Goal: Navigation & Orientation: Understand site structure

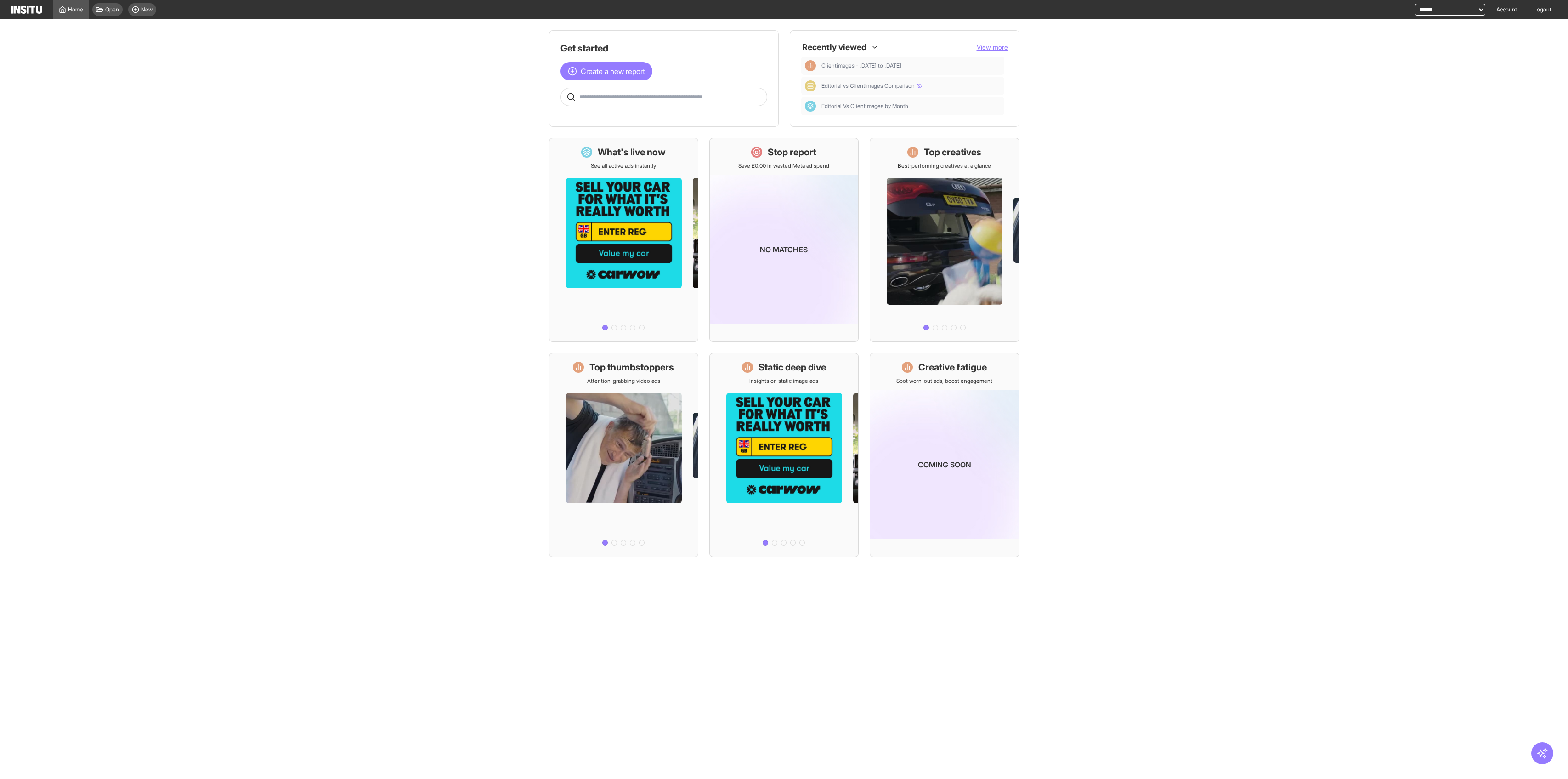
click at [1457, 9] on select "**********" at bounding box center [1450, 10] width 70 height 12
click at [1345, 157] on main "Get started Create a new report Ask questions like: Which campaigns had the hig…" at bounding box center [784, 305] width 1568 height 571
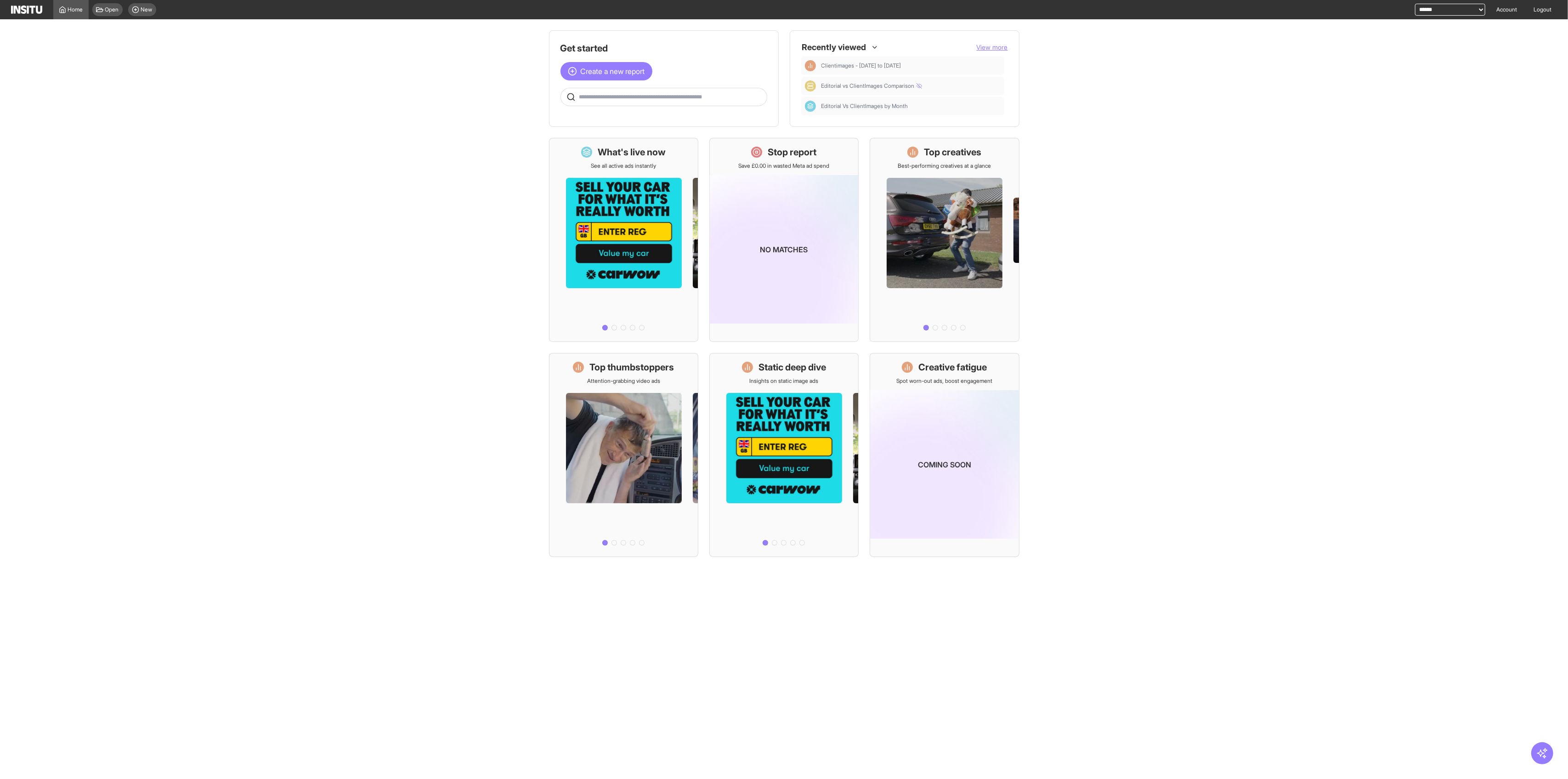
click at [1430, 8] on select "**********" at bounding box center [1450, 10] width 70 height 12
click at [1338, 126] on main "Get started Create a new report Ask questions like: Which campaigns had the hig…" at bounding box center [784, 305] width 1568 height 571
